Goal: Information Seeking & Learning: Learn about a topic

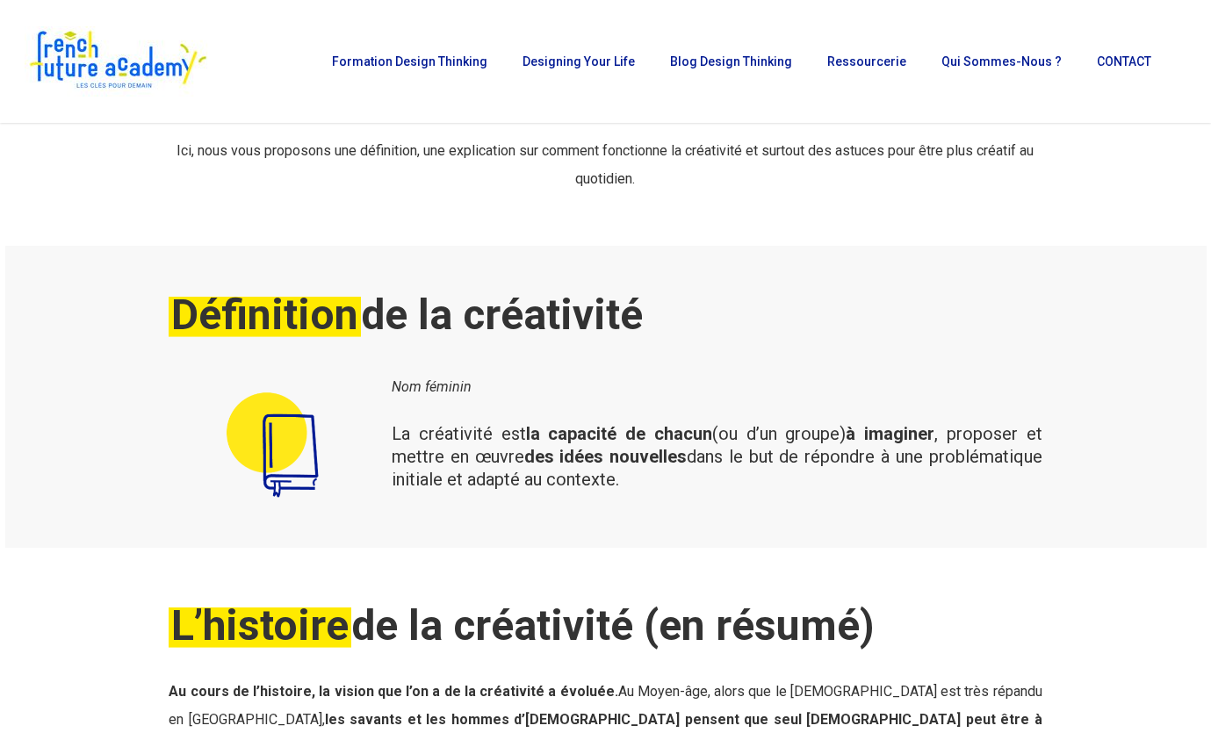
scroll to position [340, 0]
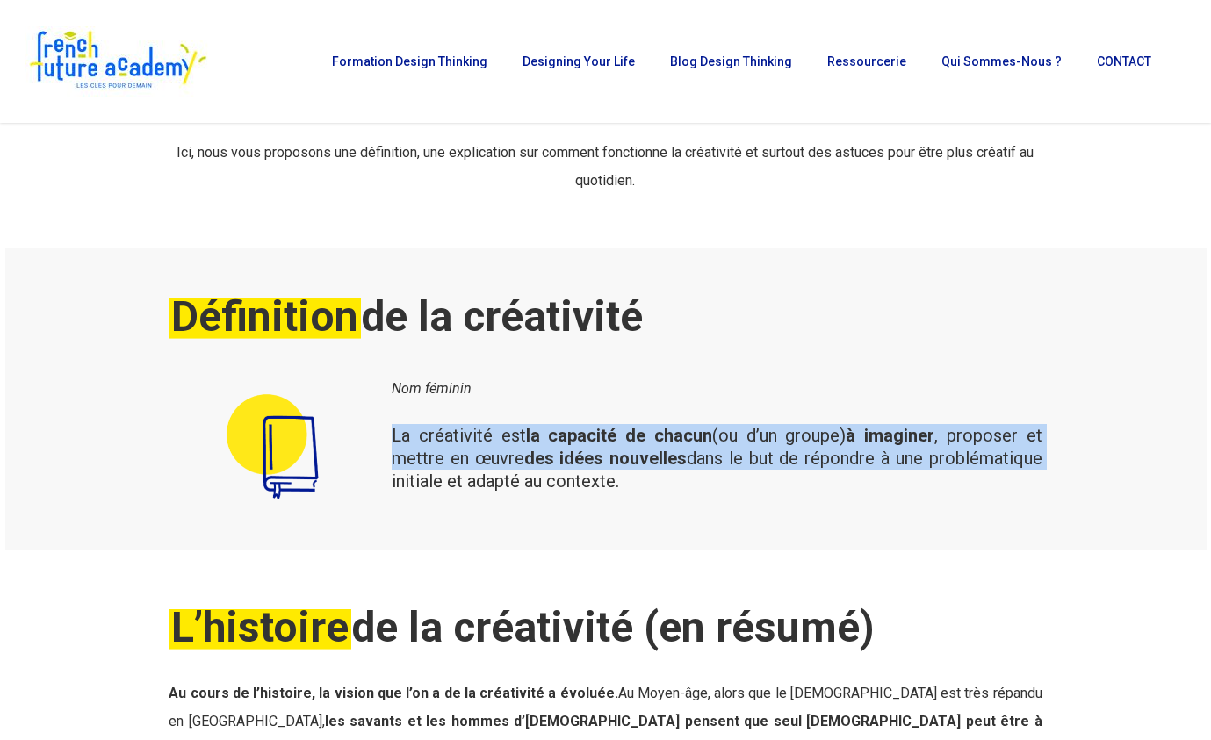
drag, startPoint x: 393, startPoint y: 430, endPoint x: 997, endPoint y: 465, distance: 605.1
click at [1047, 463] on div "Nom féminin La créativité est la capacité de chacun (ou d’un groupe) à imaginer…" at bounding box center [717, 447] width 668 height 154
click at [779, 461] on span "La créativité est la capacité de chacun (ou d’un groupe) à imaginer , proposer …" at bounding box center [717, 458] width 651 height 67
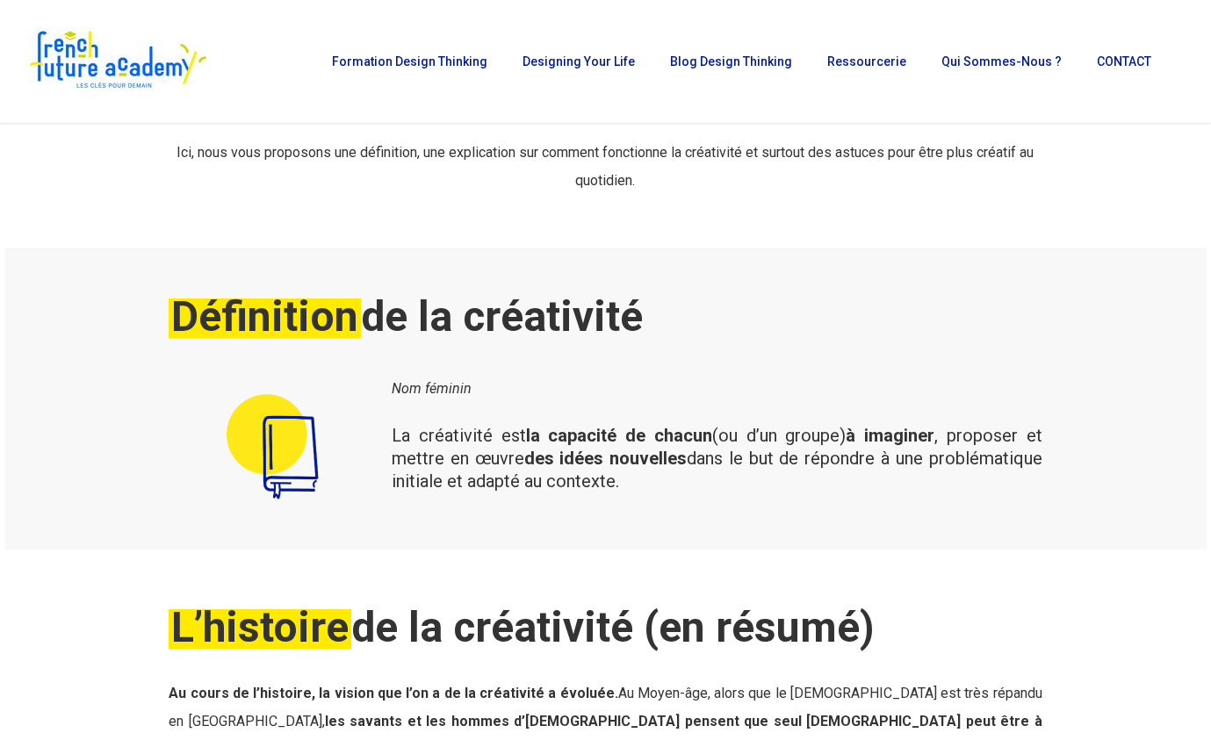
drag, startPoint x: 624, startPoint y: 482, endPoint x: 389, endPoint y: 430, distance: 241.0
click at [390, 430] on div "Nom féminin La créativité est la capacité de chacun (ou d’un groupe) à imaginer…" at bounding box center [717, 447] width 668 height 154
copy span "La créativité est la capacité de chacun (ou d’un groupe) à imaginer , proposer …"
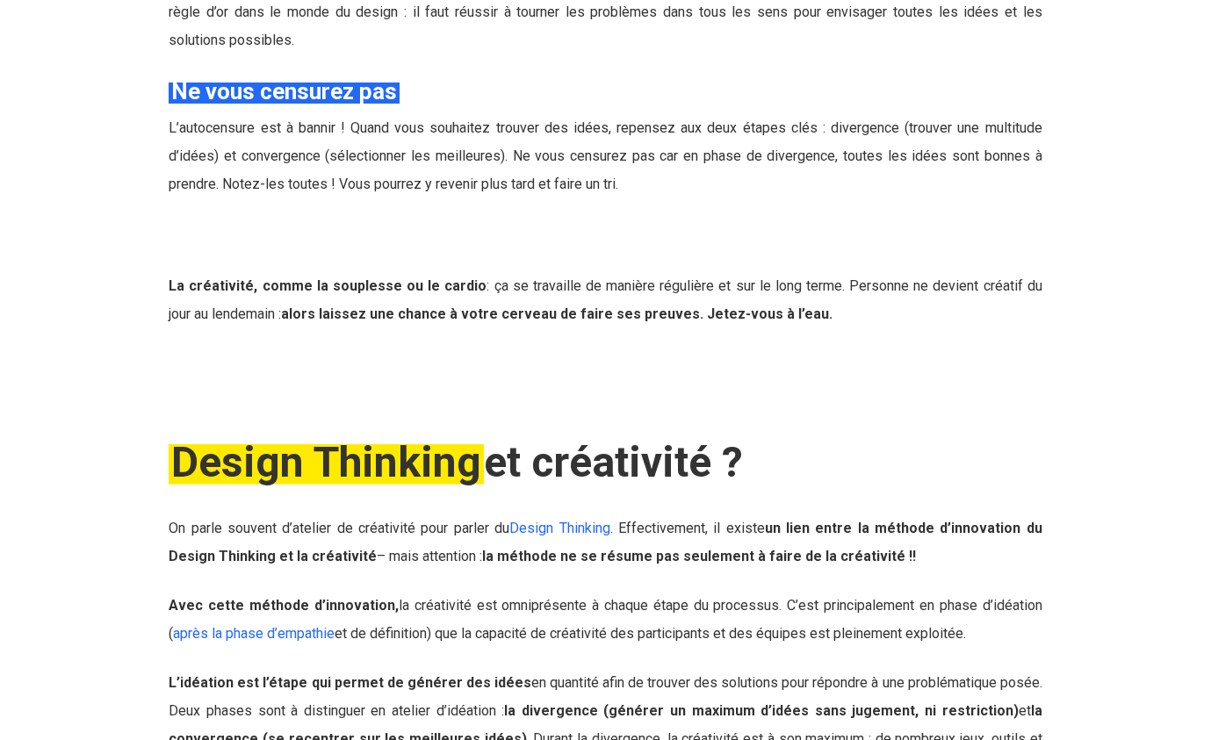
scroll to position [4185, 0]
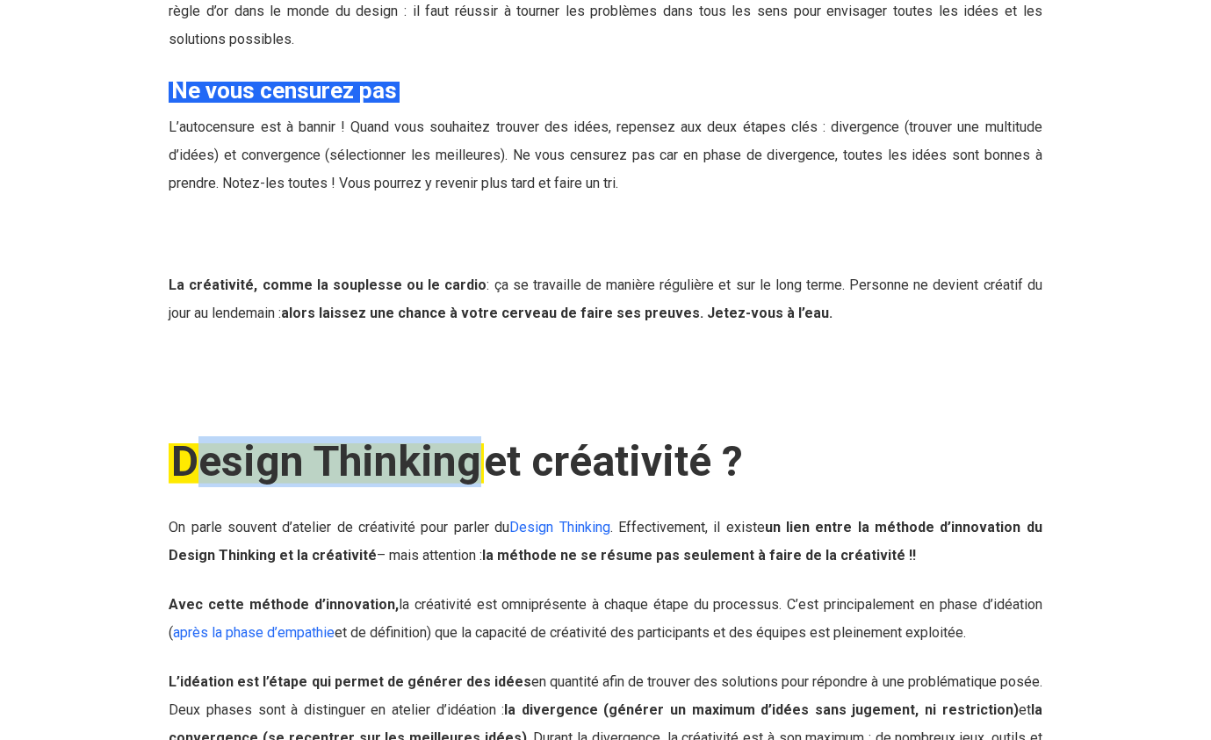
drag, startPoint x: 477, startPoint y: 458, endPoint x: 332, endPoint y: 411, distance: 152.5
click at [194, 457] on em "Design Thinking" at bounding box center [326, 461] width 315 height 50
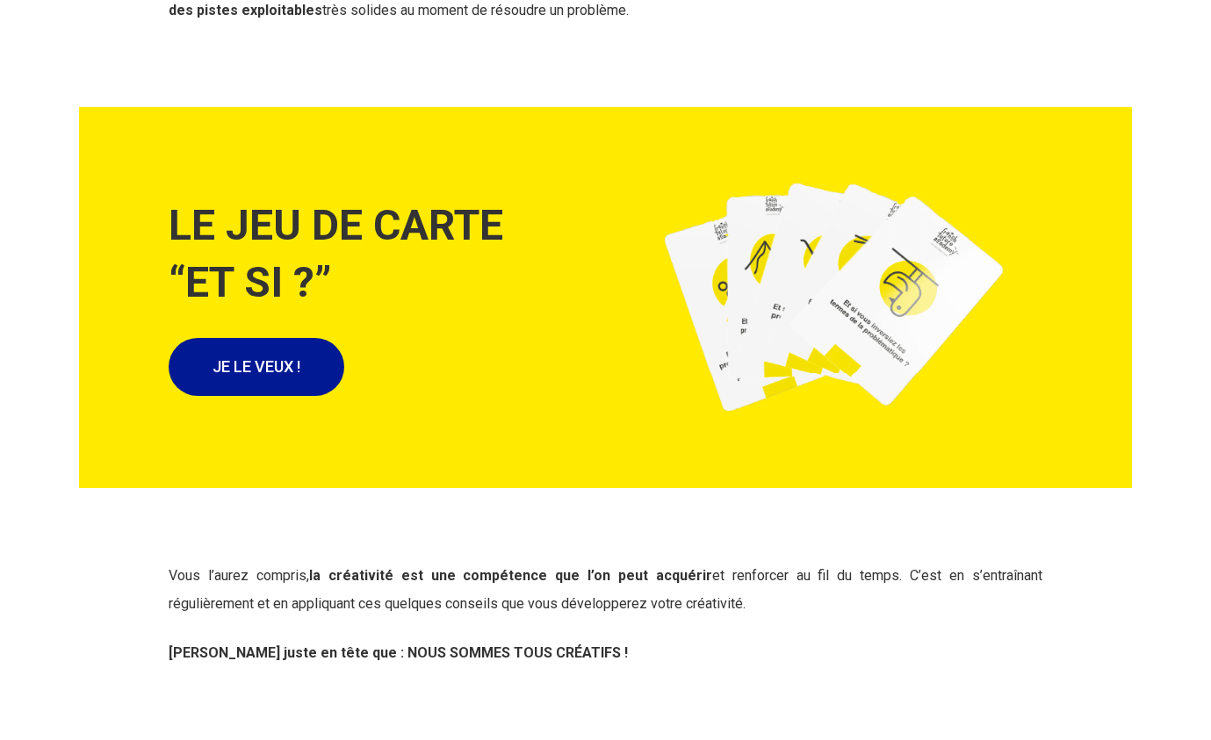
scroll to position [5721, 0]
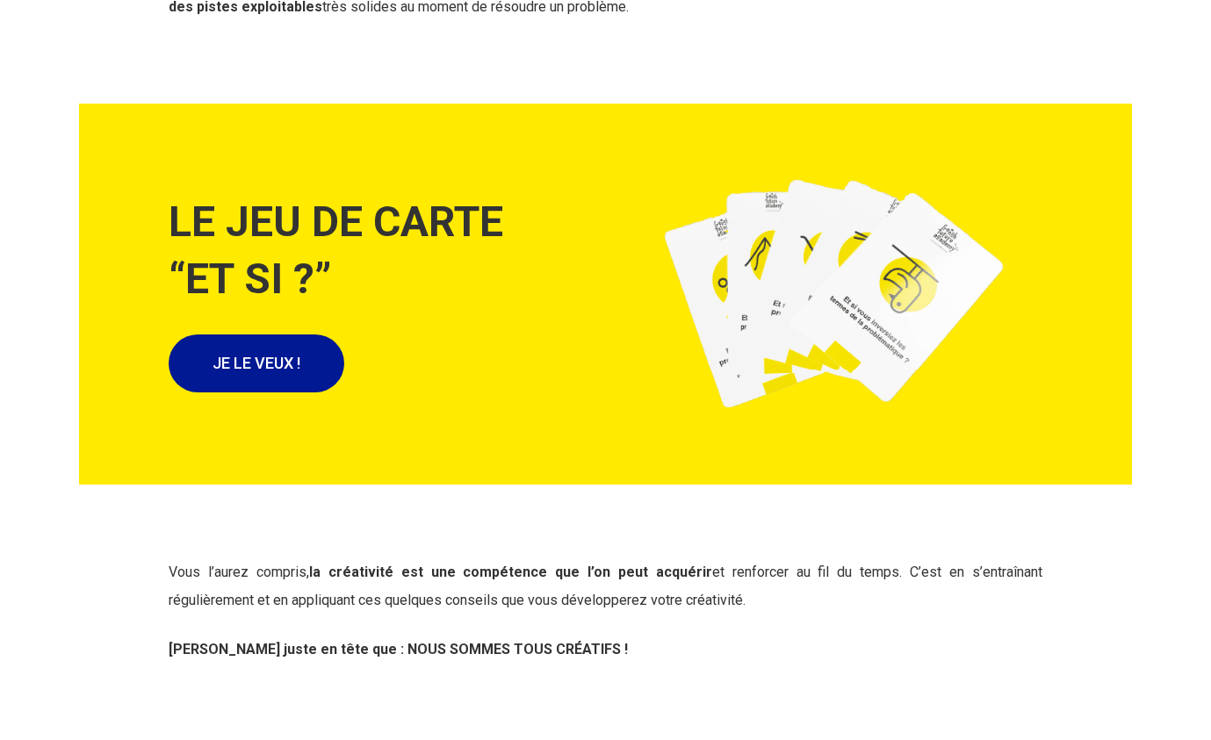
drag, startPoint x: 316, startPoint y: 573, endPoint x: 875, endPoint y: 601, distance: 559.1
click at [884, 598] on p "Vous l’aurez compris, la créativité est une compétence que l’on peut acquérir e…" at bounding box center [605, 596] width 873 height 77
click at [819, 616] on p "Vous l’aurez compris, la créativité est une compétence que l’on peut acquérir e…" at bounding box center [605, 596] width 873 height 77
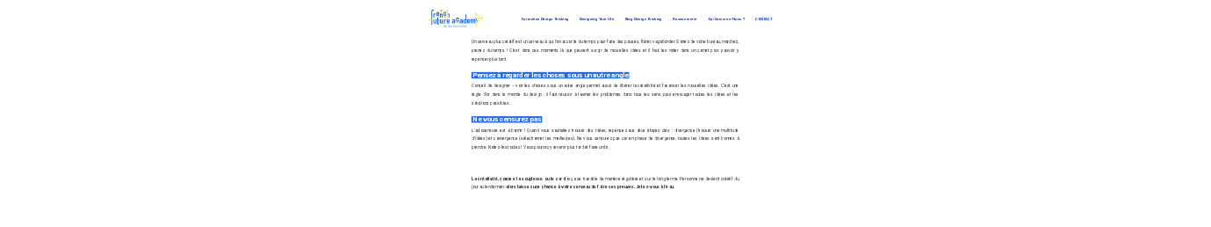
scroll to position [3875, 0]
